Goal: Find specific page/section: Find specific page/section

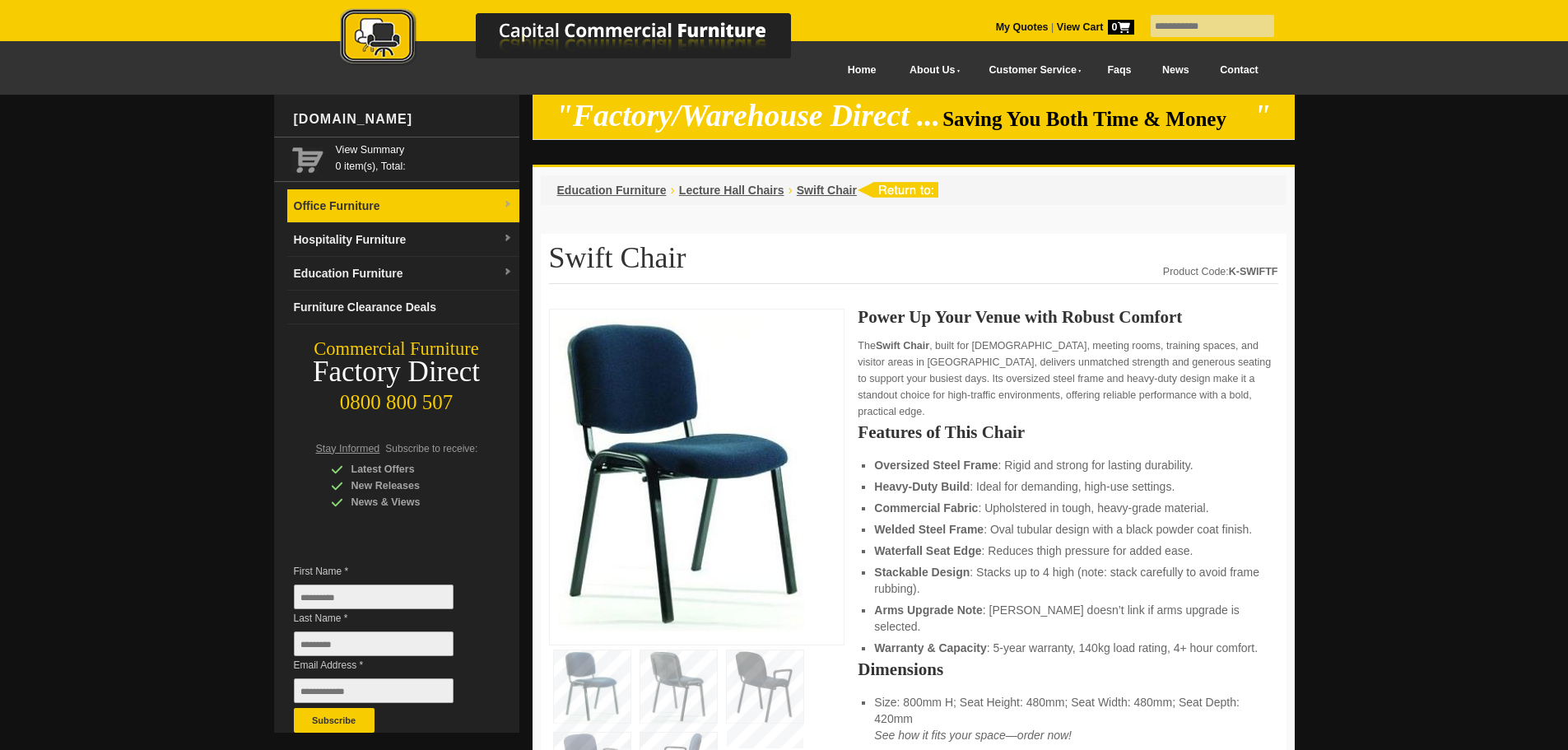
click at [448, 217] on link "Office Furniture" at bounding box center [403, 206] width 232 height 34
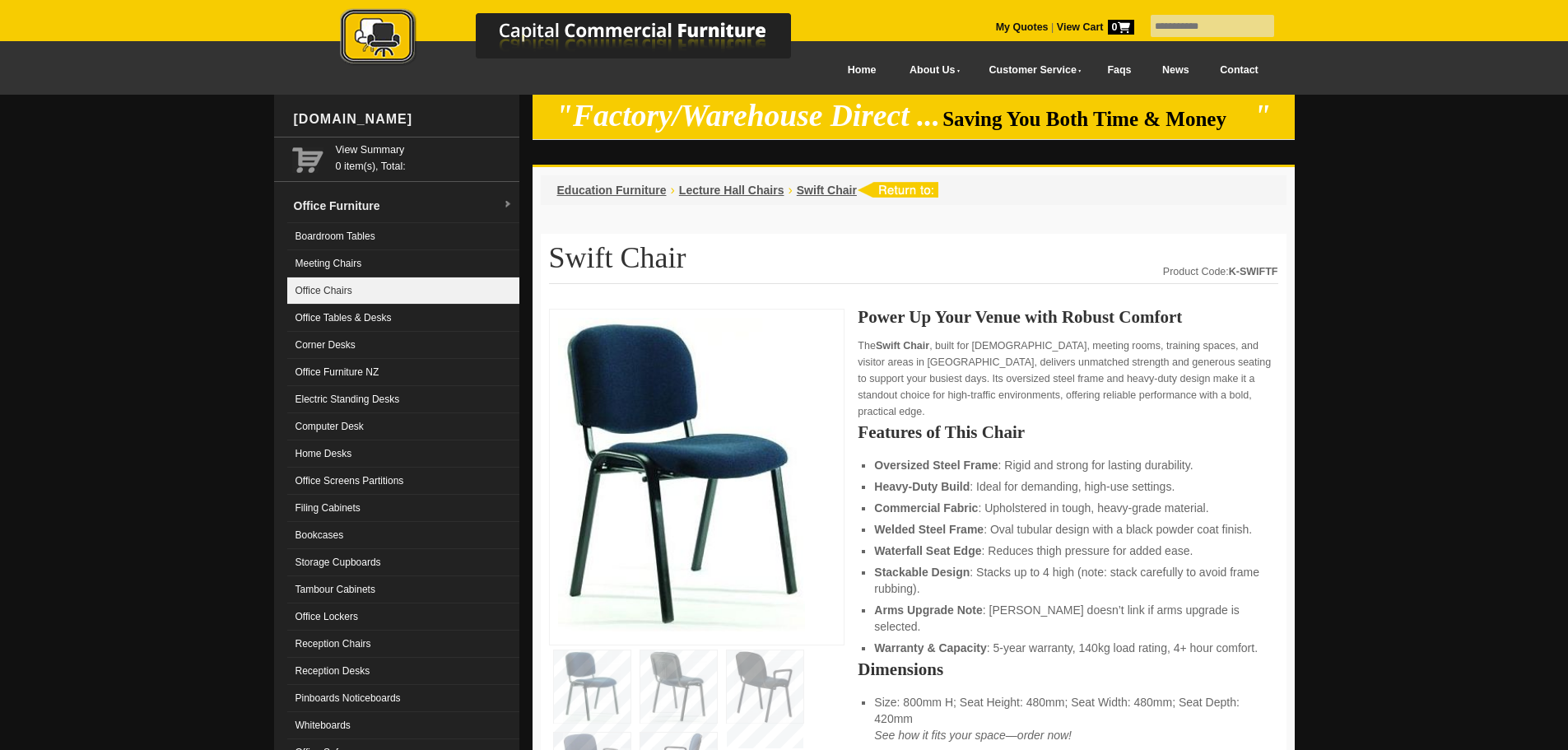
click at [397, 287] on link "Office Chairs" at bounding box center [403, 291] width 232 height 27
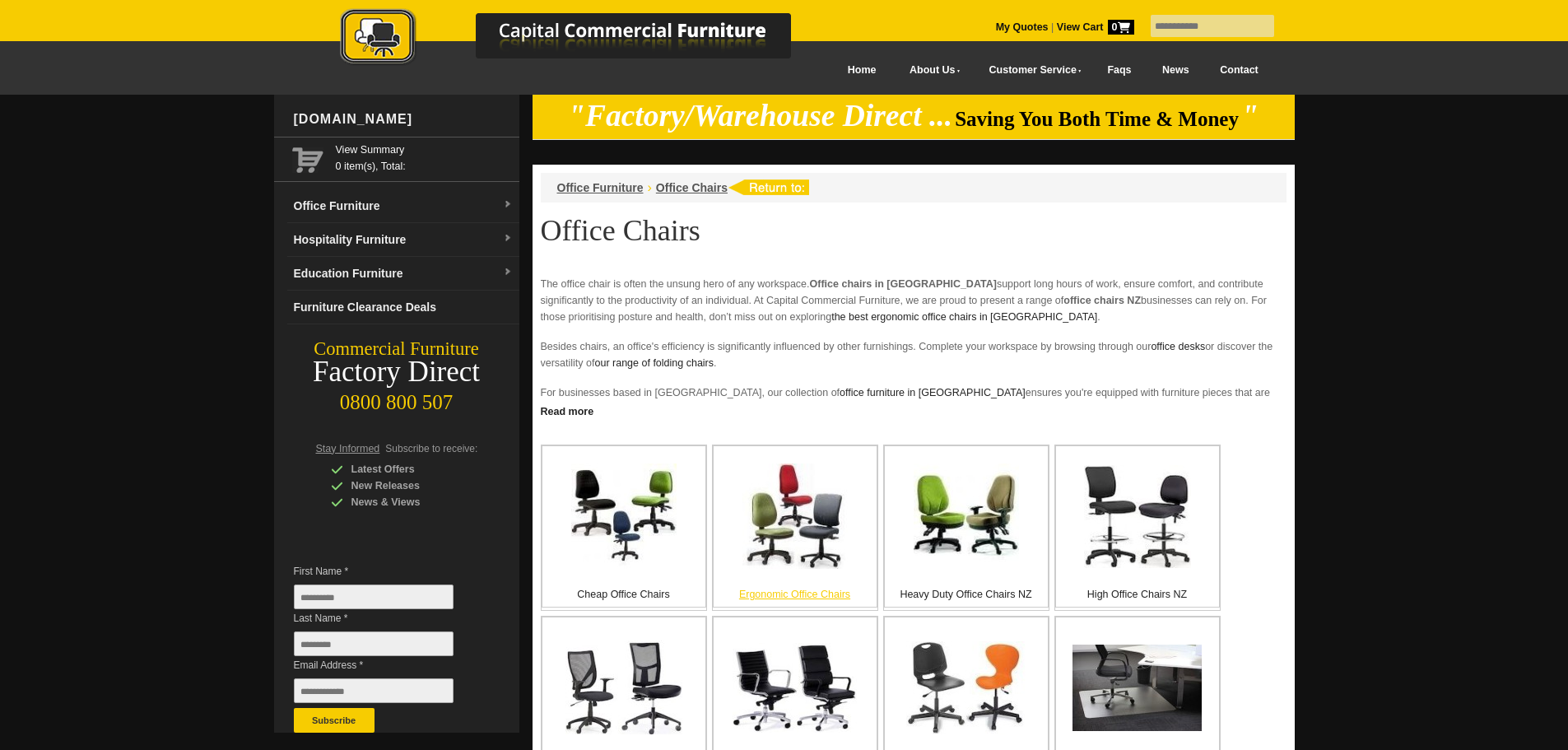
scroll to position [165, 0]
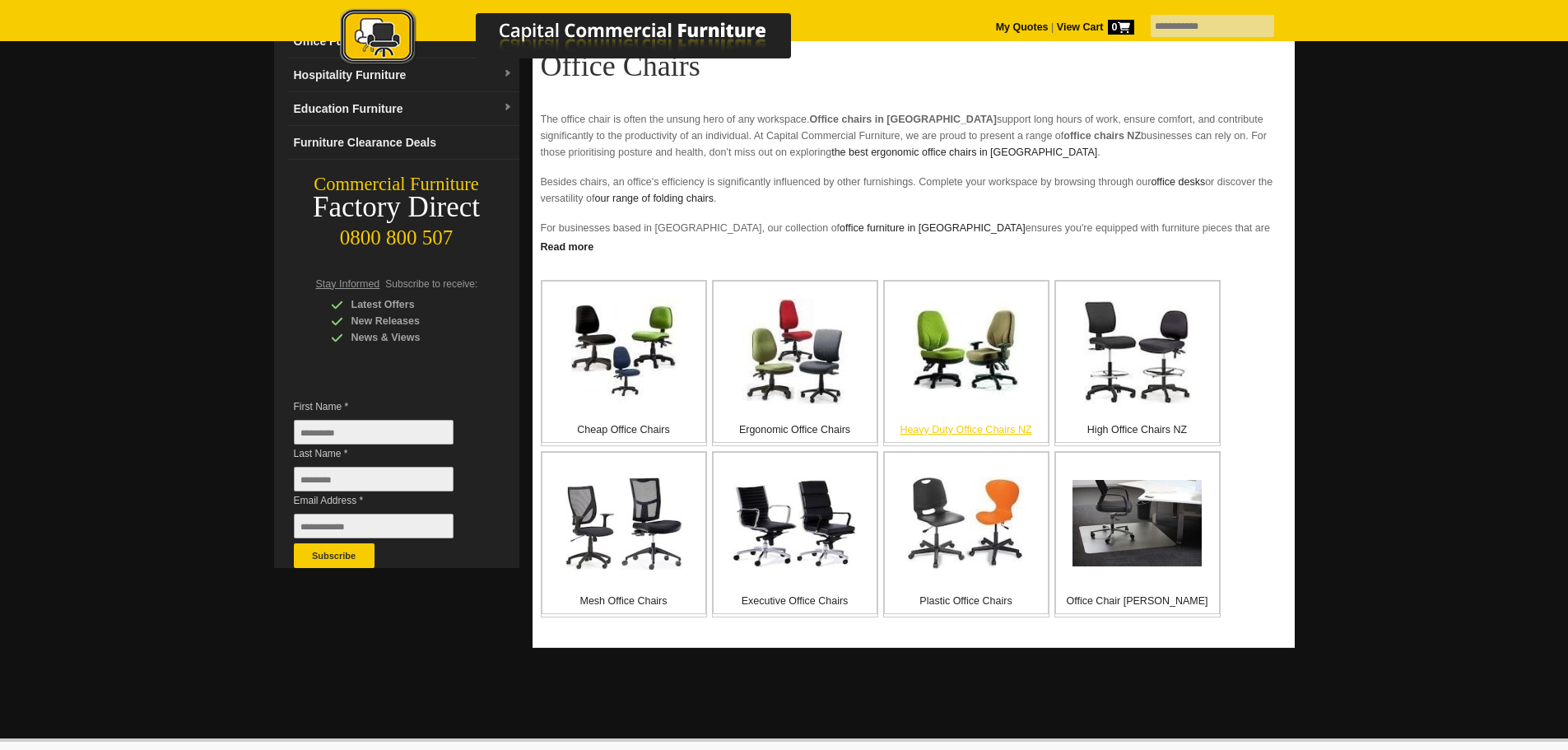
click at [934, 399] on img at bounding box center [966, 352] width 105 height 105
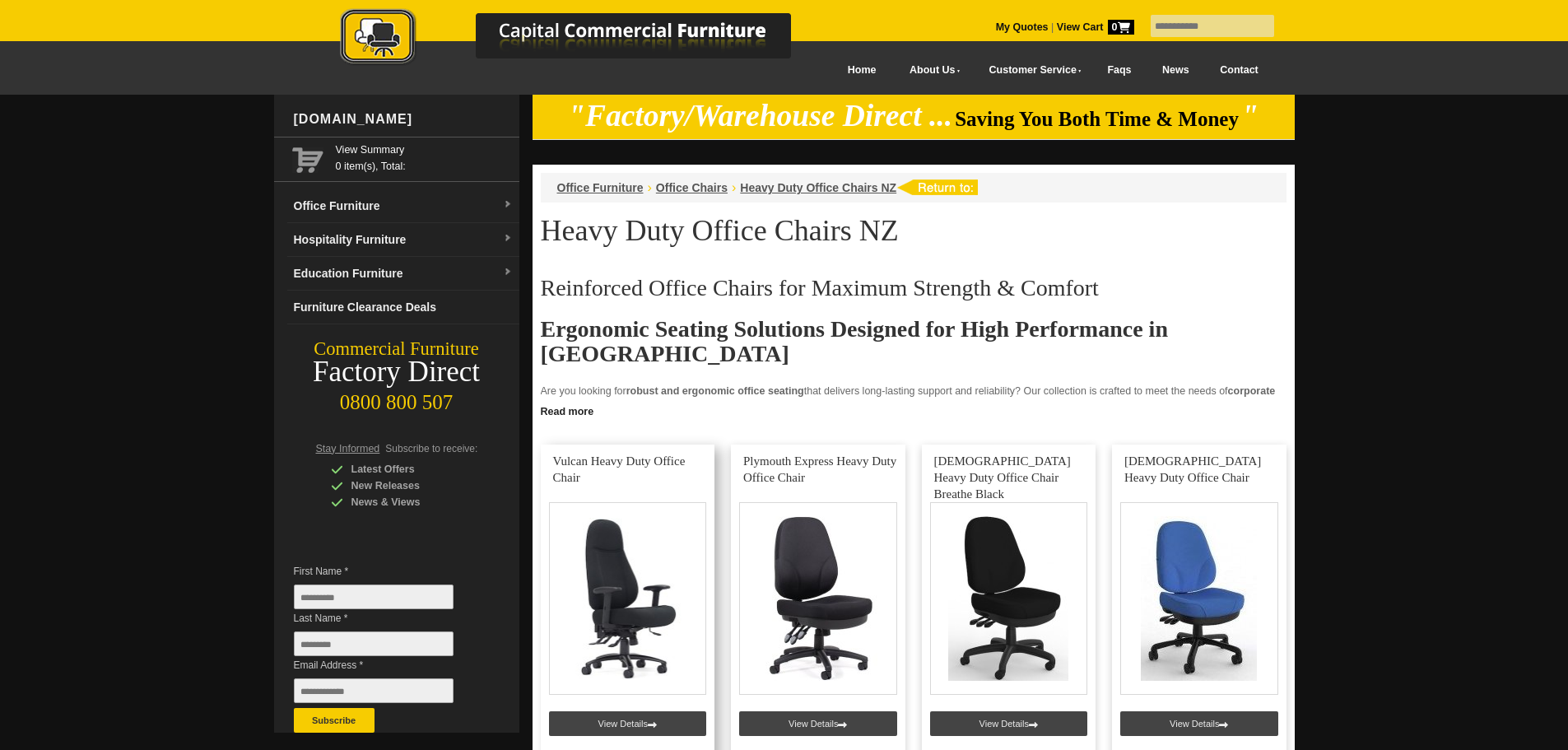
scroll to position [247, 0]
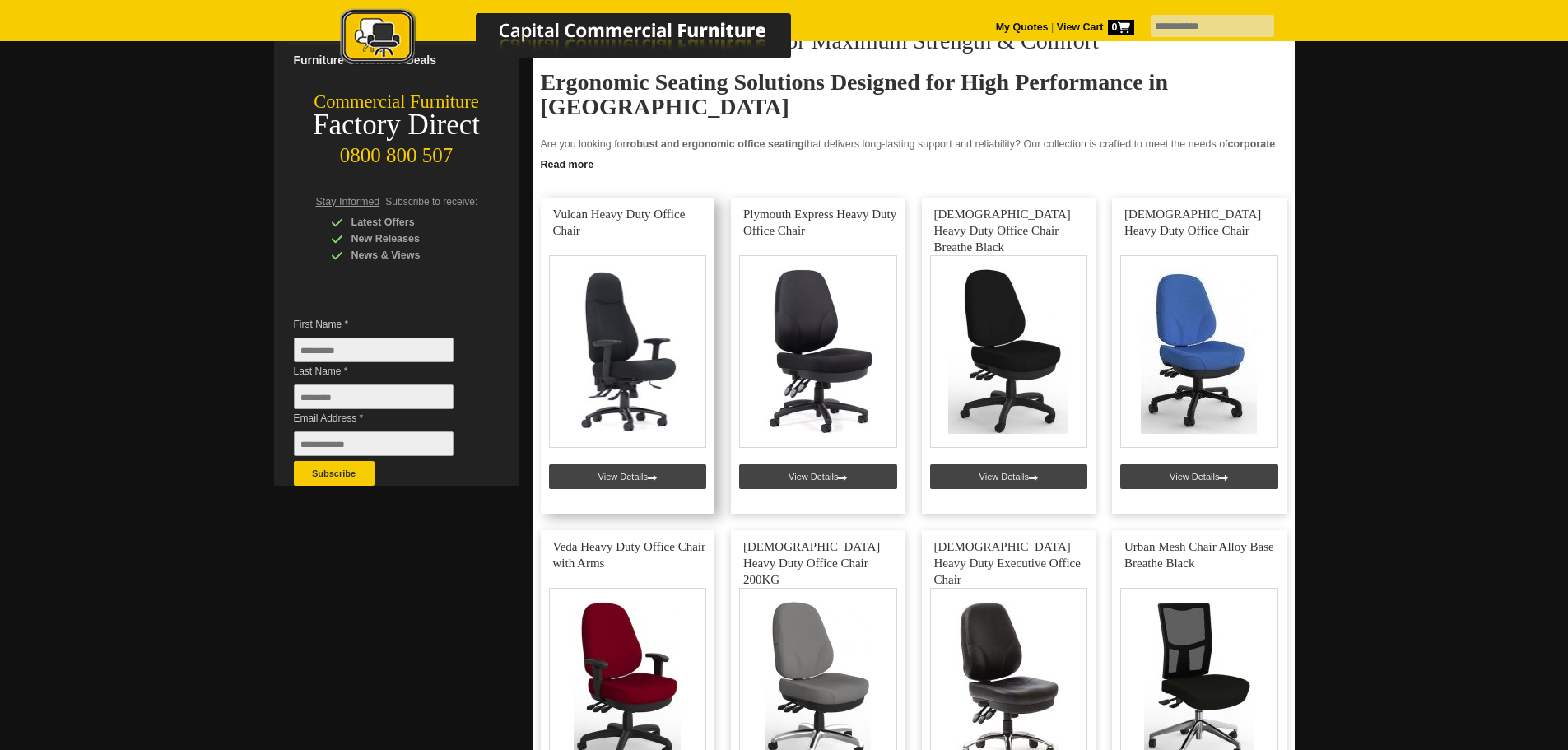
click at [655, 365] on link at bounding box center [628, 356] width 174 height 316
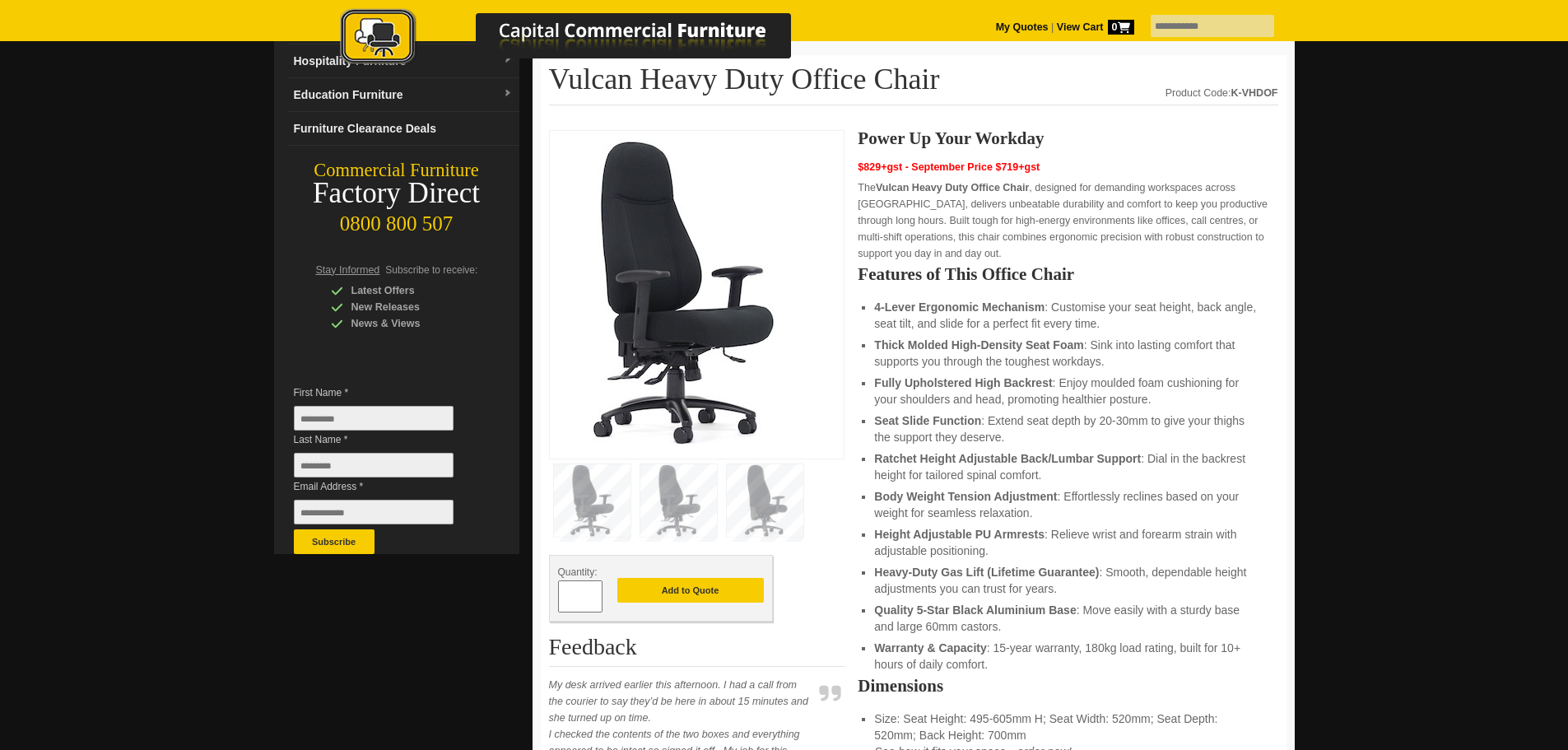
scroll to position [82, 0]
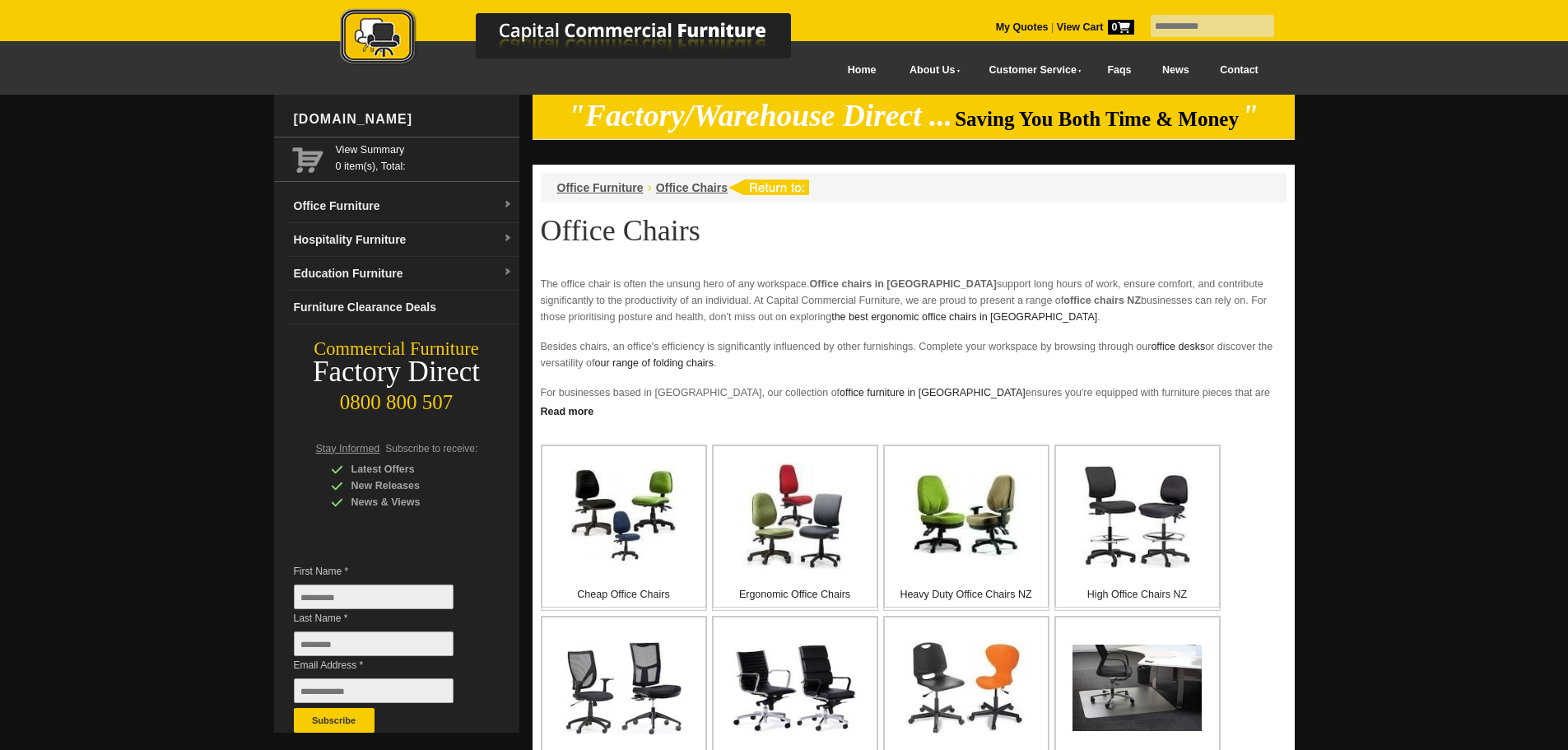
scroll to position [165, 0]
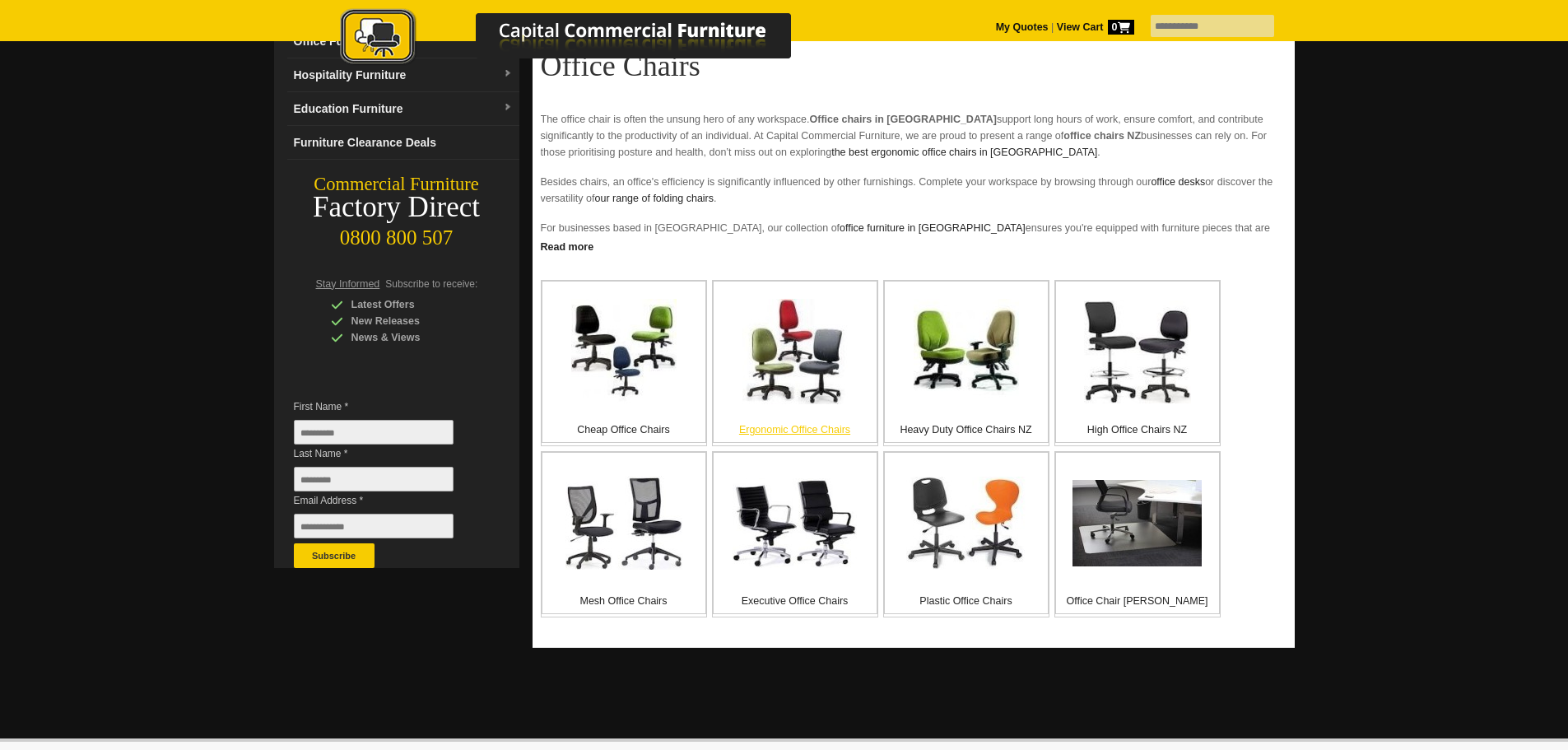
click at [818, 404] on img at bounding box center [795, 352] width 105 height 105
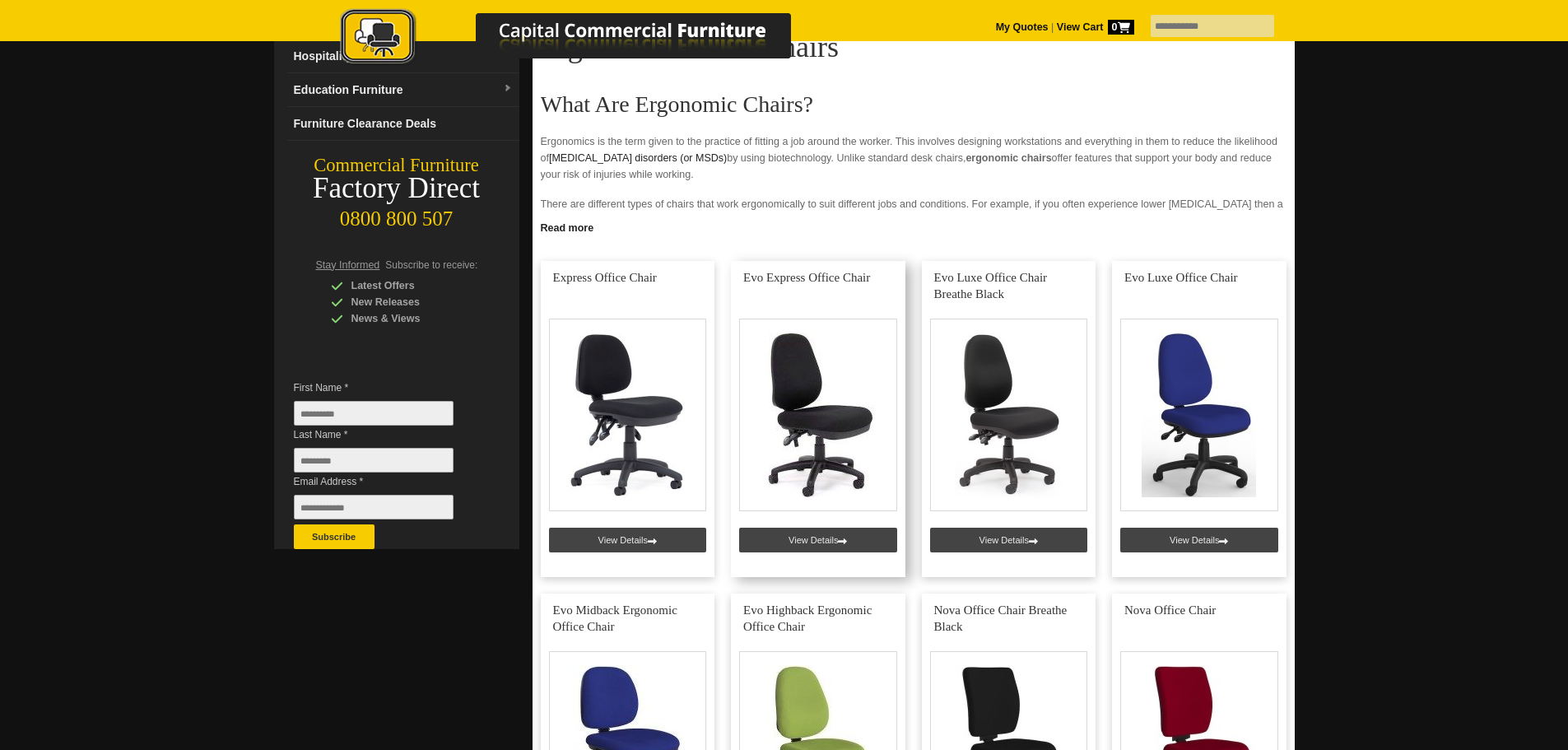
scroll to position [165, 0]
